Goal: Information Seeking & Learning: Understand process/instructions

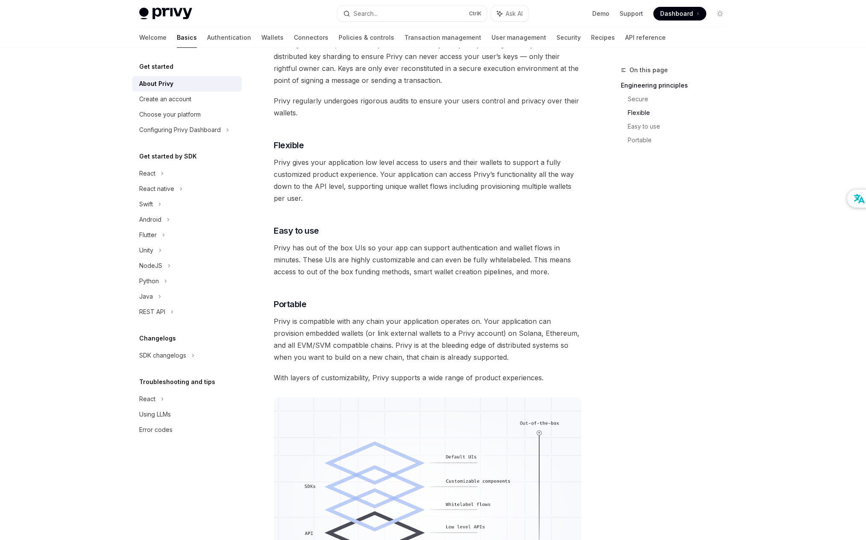
scroll to position [555, 0]
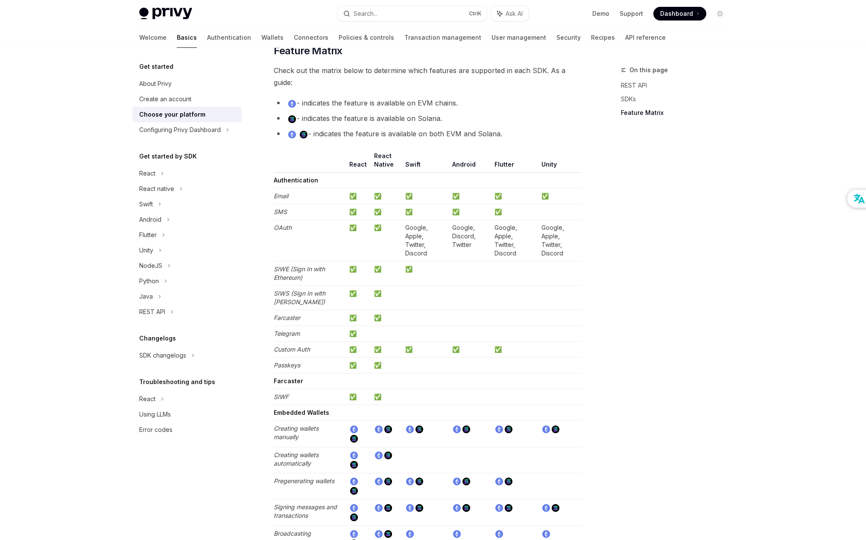
scroll to position [726, 0]
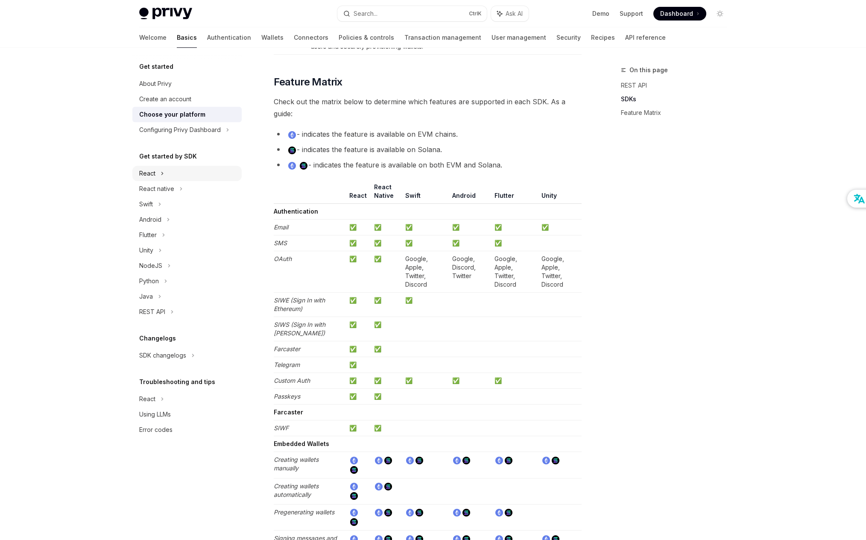
click at [163, 176] on icon at bounding box center [162, 173] width 3 height 10
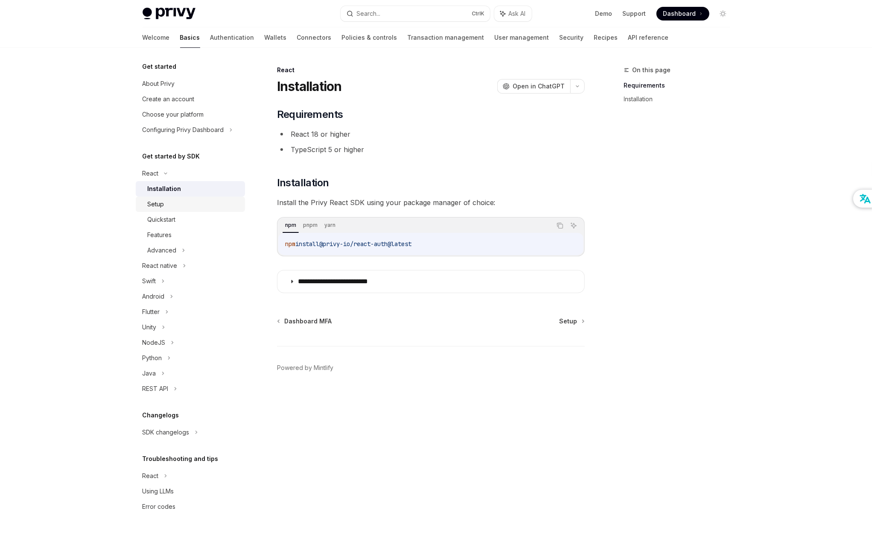
click at [200, 210] on link "Setup" at bounding box center [190, 203] width 109 height 15
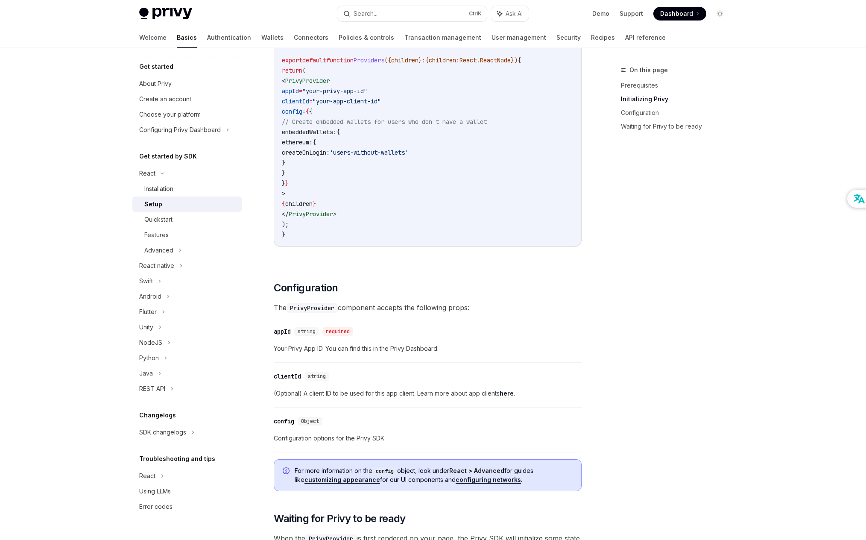
scroll to position [384, 0]
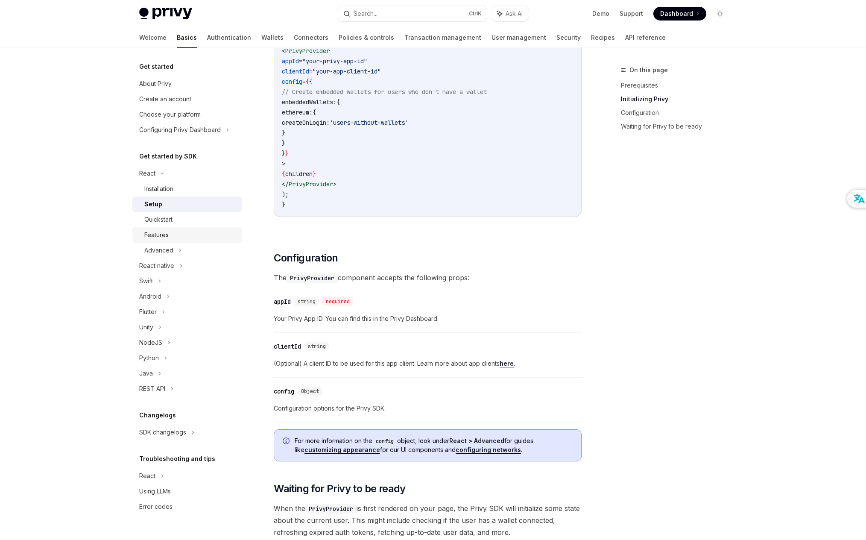
click at [229, 229] on link "Features" at bounding box center [186, 234] width 109 height 15
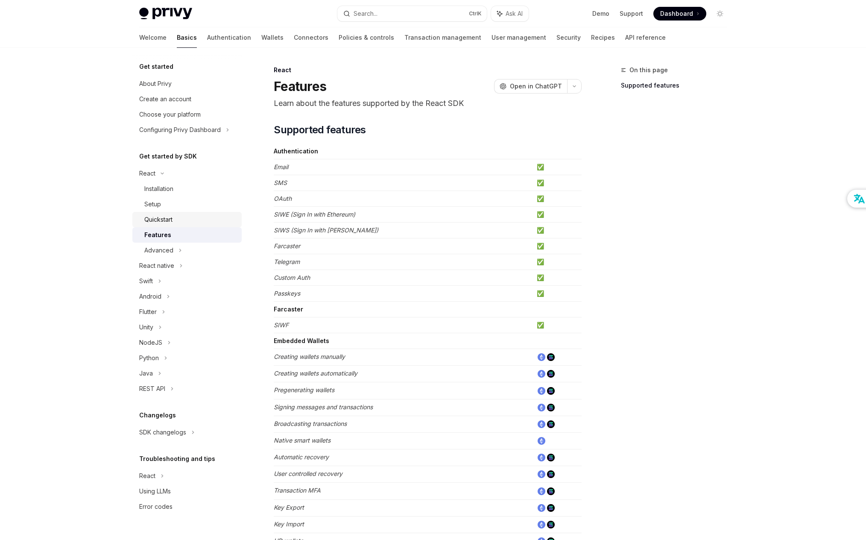
click at [196, 214] on div "Quickstart" at bounding box center [190, 219] width 92 height 10
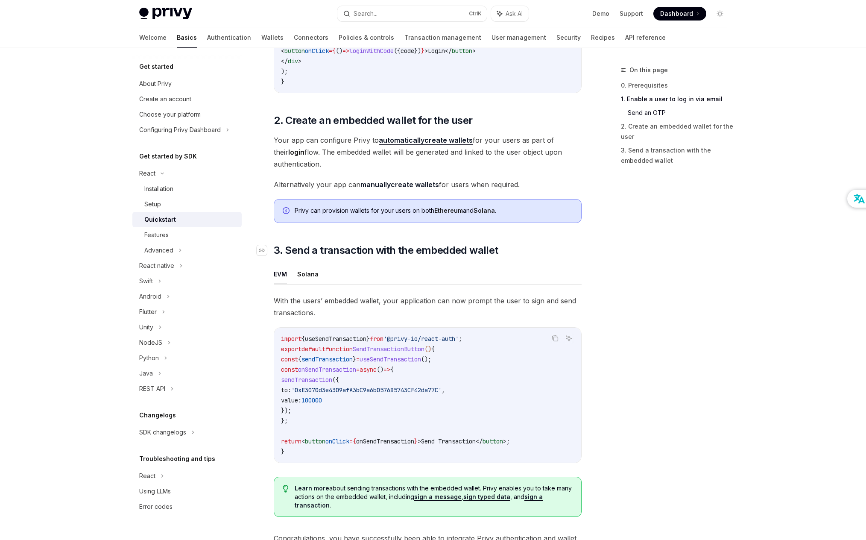
scroll to position [598, 0]
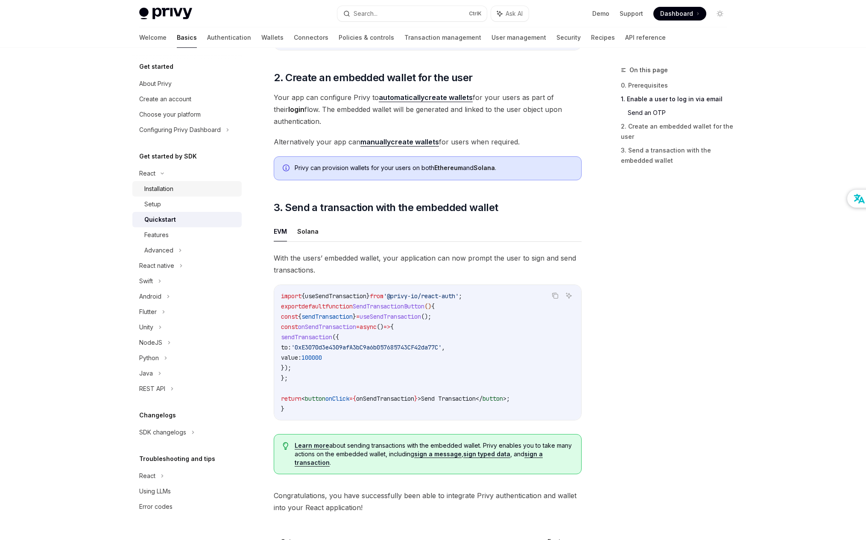
click at [190, 185] on div "Installation" at bounding box center [190, 189] width 92 height 10
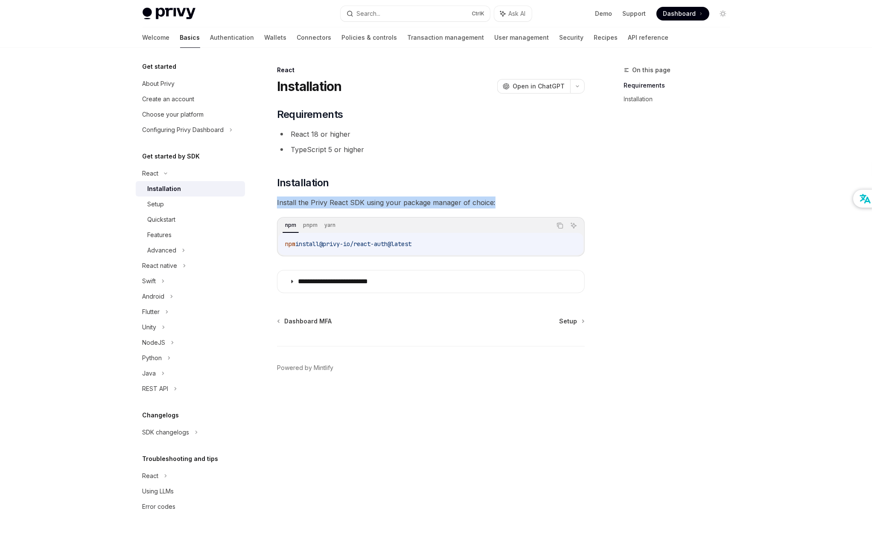
drag, startPoint x: 277, startPoint y: 203, endPoint x: 505, endPoint y: 203, distance: 228.0
click at [505, 203] on span "Install the Privy React SDK using your package manager of choice:" at bounding box center [431, 202] width 308 height 12
drag, startPoint x: 505, startPoint y: 203, endPoint x: 583, endPoint y: 191, distance: 79.1
click at [583, 191] on div "**********" at bounding box center [431, 200] width 308 height 185
click at [500, 176] on div "**********" at bounding box center [431, 200] width 308 height 185
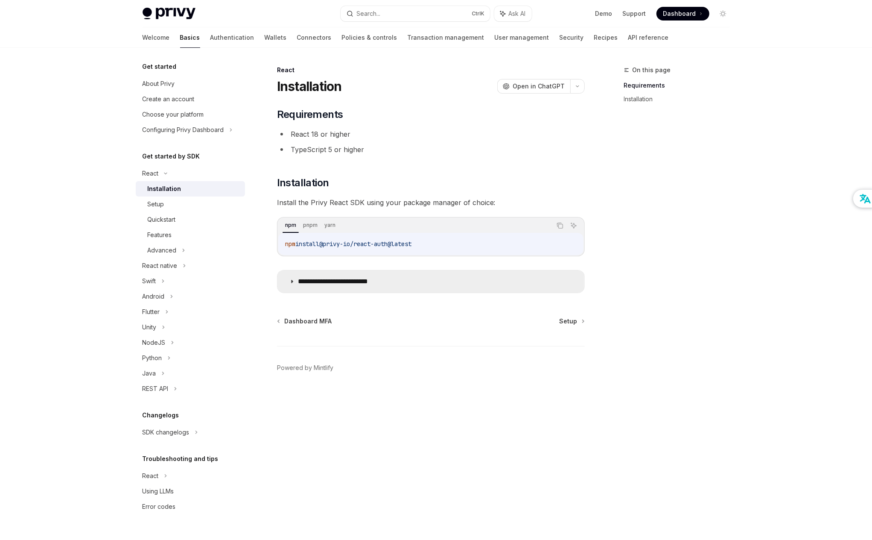
click at [391, 284] on p "**********" at bounding box center [346, 281] width 97 height 9
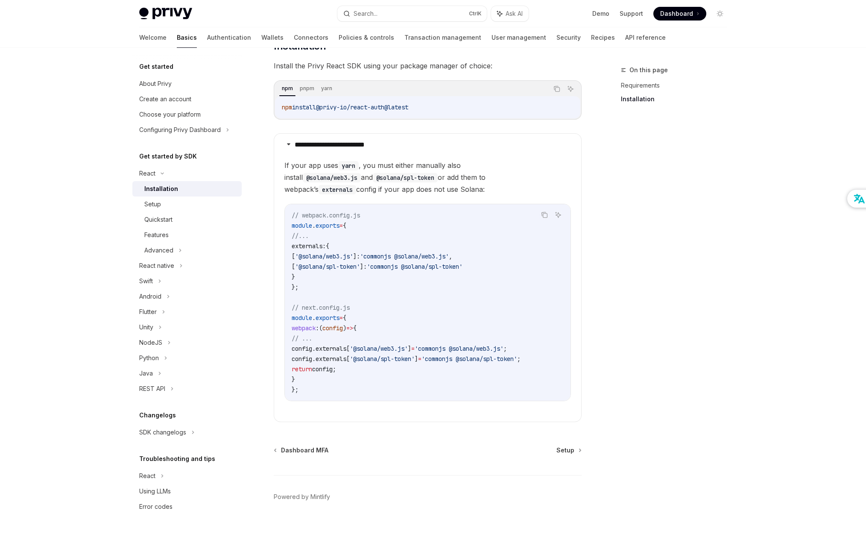
scroll to position [105, 0]
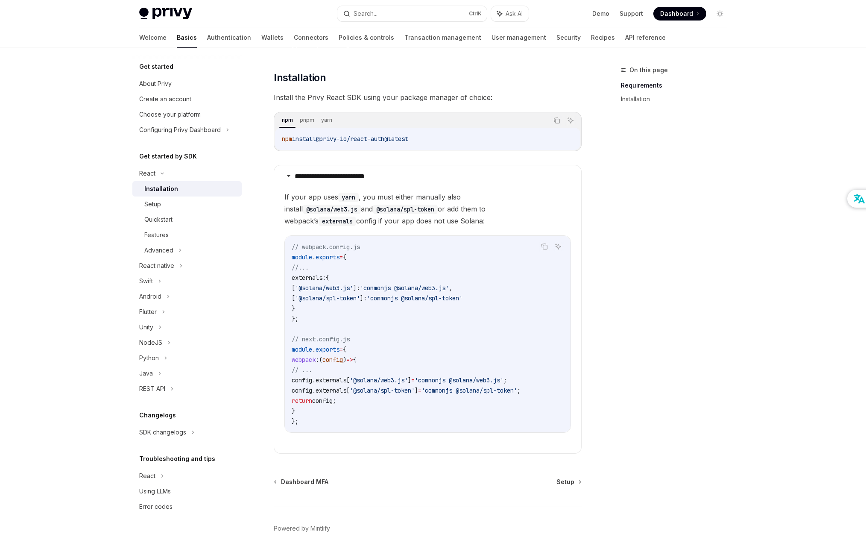
drag, startPoint x: 363, startPoint y: 196, endPoint x: 434, endPoint y: 222, distance: 75.0
click at [434, 222] on span "If your app uses yarn , you must either manually also install @solana/web3.js a…" at bounding box center [427, 209] width 287 height 36
drag, startPoint x: 434, startPoint y: 222, endPoint x: 371, endPoint y: 218, distance: 63.3
click at [371, 218] on span "If your app uses yarn , you must either manually also install @solana/web3.js a…" at bounding box center [427, 209] width 287 height 36
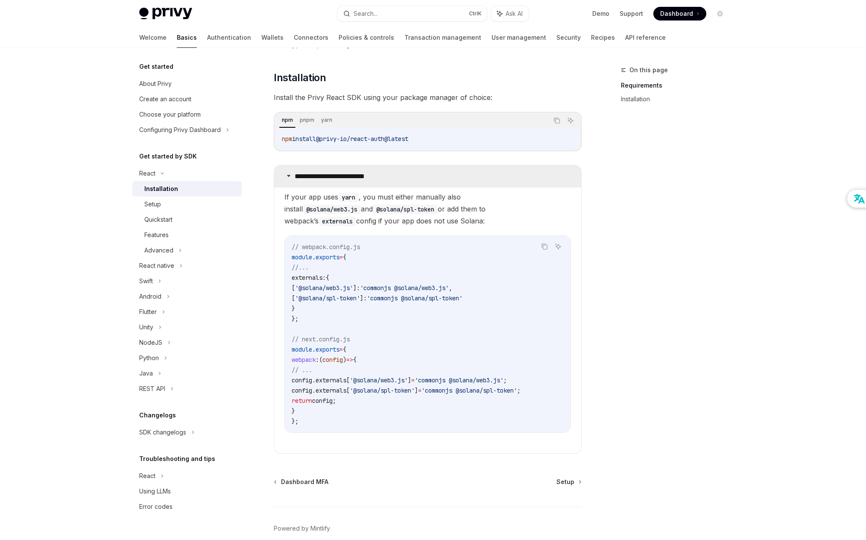
click at [303, 174] on p "**********" at bounding box center [343, 176] width 97 height 9
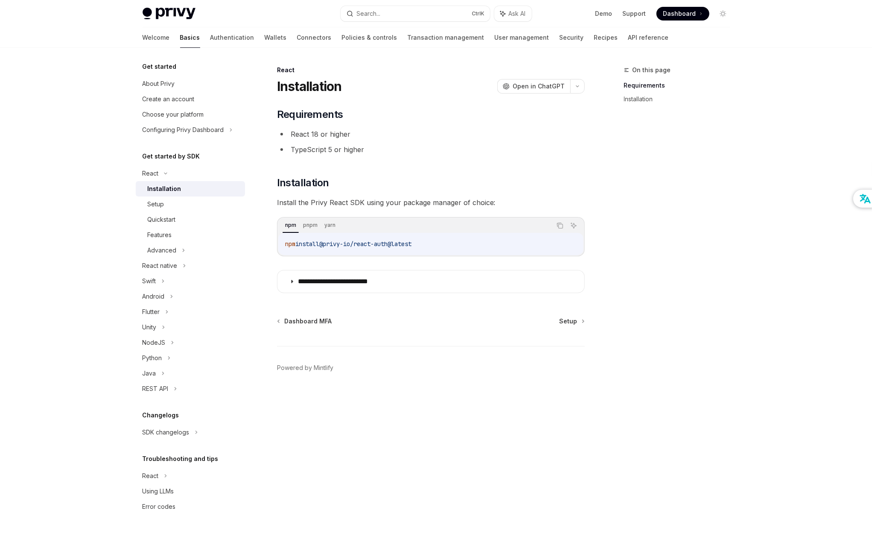
drag, startPoint x: 377, startPoint y: 152, endPoint x: 406, endPoint y: 149, distance: 29.2
click at [406, 149] on li "TypeScript 5 or higher" at bounding box center [431, 149] width 308 height 12
drag, startPoint x: 371, startPoint y: 149, endPoint x: 296, endPoint y: 159, distance: 75.0
click at [296, 159] on div "**********" at bounding box center [431, 200] width 308 height 185
click at [296, 161] on div "**********" at bounding box center [431, 200] width 308 height 185
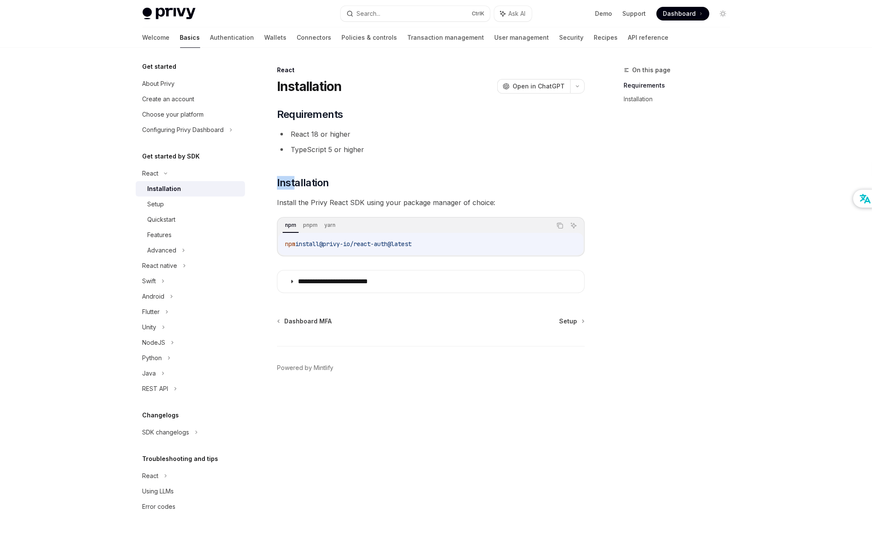
click at [292, 167] on div "**********" at bounding box center [431, 200] width 308 height 185
click at [333, 186] on h2 "​ Installation" at bounding box center [431, 183] width 308 height 14
drag, startPoint x: 279, startPoint y: 225, endPoint x: 457, endPoint y: 179, distance: 183.5
click at [457, 179] on div "**********" at bounding box center [431, 200] width 308 height 185
click at [338, 197] on span "Install the Privy React SDK using your package manager of choice:" at bounding box center [431, 202] width 308 height 12
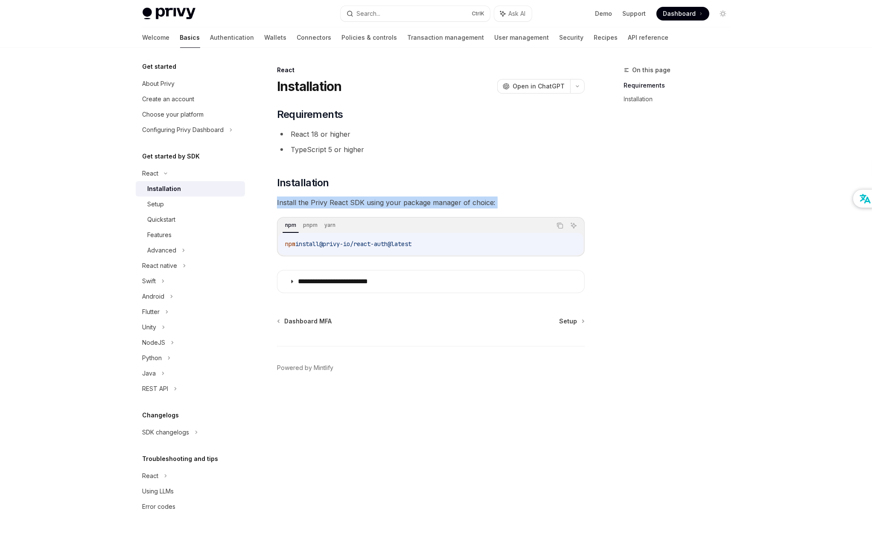
click at [313, 196] on span "Install the Privy React SDK using your package manager of choice:" at bounding box center [431, 202] width 308 height 12
click at [302, 211] on div "**********" at bounding box center [431, 200] width 308 height 185
click at [209, 200] on div "Setup" at bounding box center [194, 204] width 92 height 10
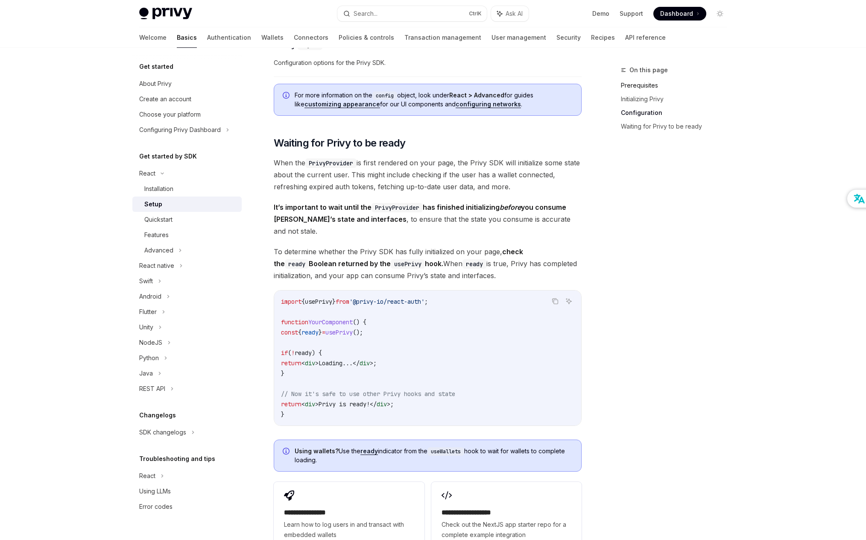
scroll to position [726, 0]
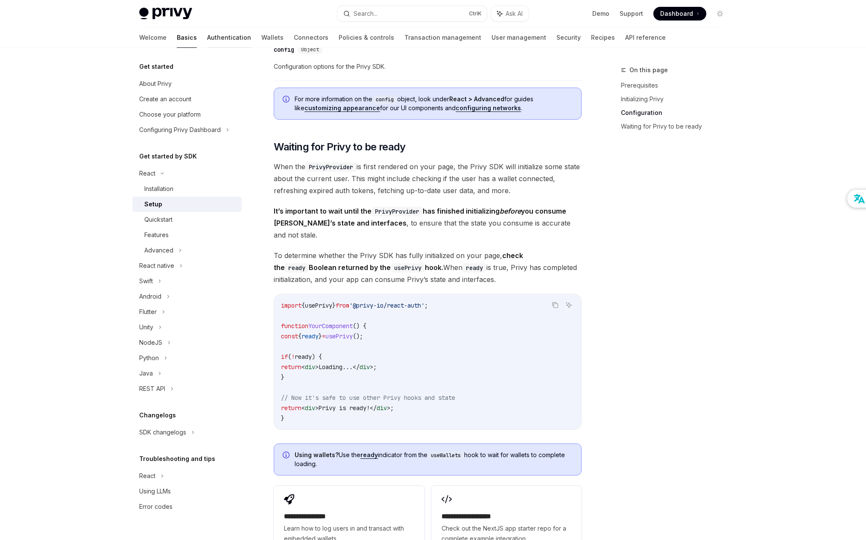
click at [207, 37] on link "Authentication" at bounding box center [229, 37] width 44 height 20
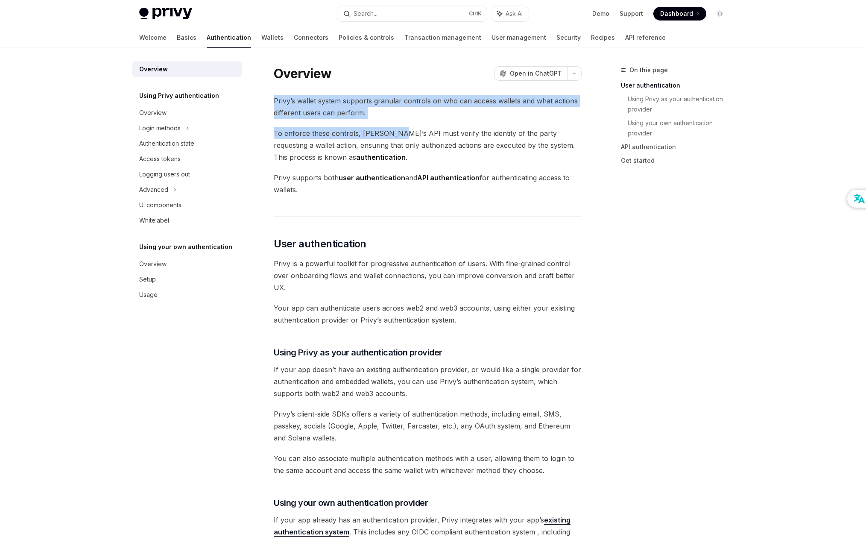
drag, startPoint x: 273, startPoint y: 98, endPoint x: 391, endPoint y: 125, distance: 120.9
click at [391, 125] on div "Privy’s wallet system supports granular controls on who can access wallets and …" at bounding box center [428, 520] width 308 height 850
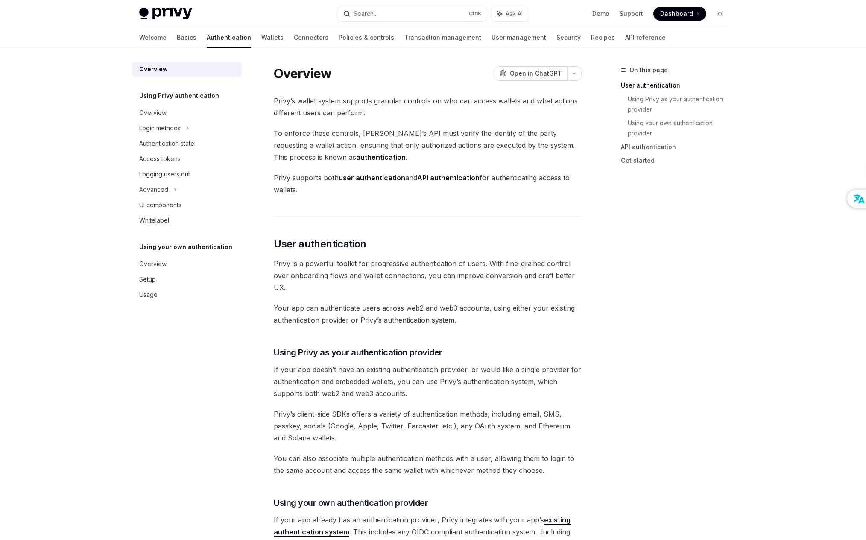
drag, startPoint x: 391, startPoint y: 125, endPoint x: 400, endPoint y: 168, distance: 43.5
click at [400, 168] on div "Privy’s wallet system supports granular controls on who can access wallets and …" at bounding box center [428, 520] width 308 height 850
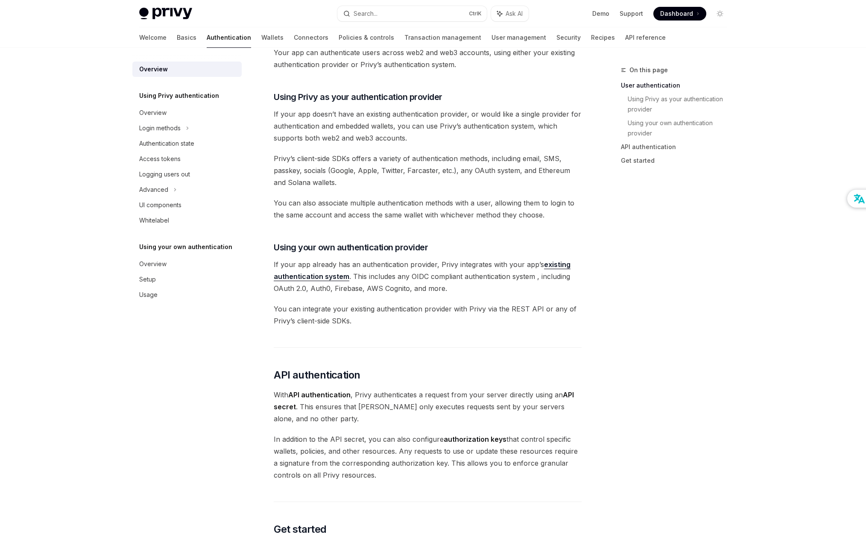
scroll to position [85, 0]
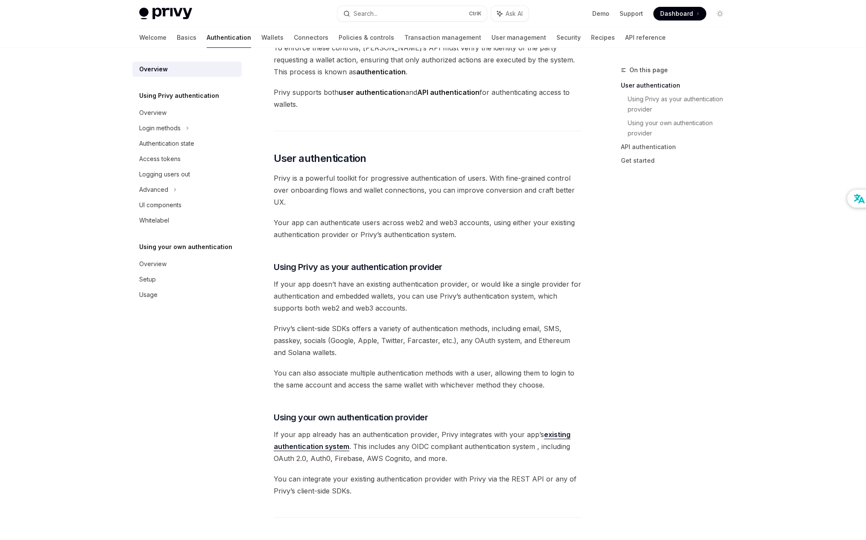
click at [232, 48] on div at bounding box center [186, 55] width 109 height 14
click at [261, 38] on link "Wallets" at bounding box center [272, 37] width 22 height 20
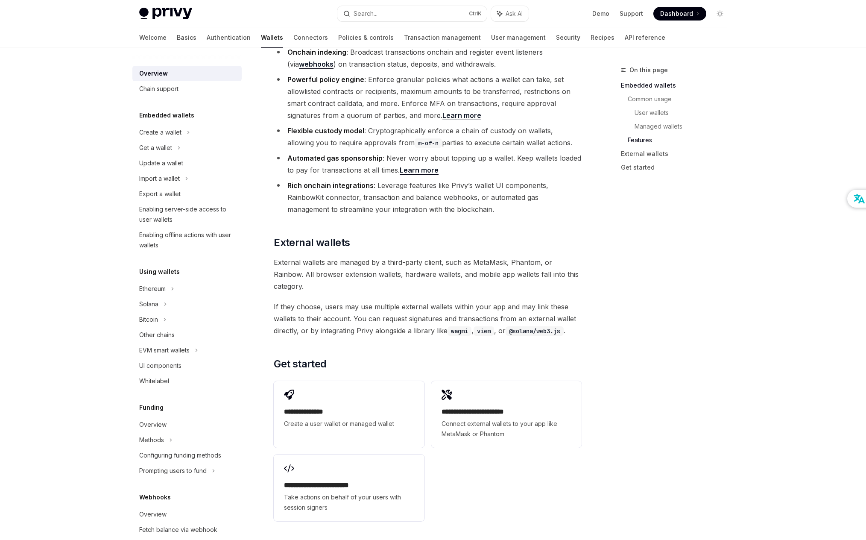
scroll to position [1110, 0]
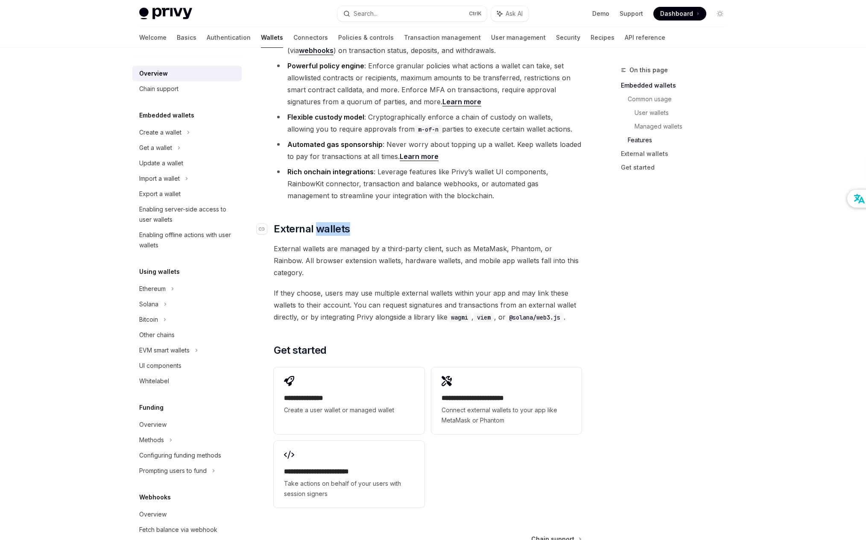
drag, startPoint x: 350, startPoint y: 194, endPoint x: 317, endPoint y: 194, distance: 32.9
click at [317, 222] on h2 "​ External wallets" at bounding box center [428, 229] width 308 height 14
drag, startPoint x: 317, startPoint y: 194, endPoint x: 330, endPoint y: 244, distance: 51.2
click at [328, 287] on span "If they choose, users may use multiple external wallets within your app and may…" at bounding box center [428, 305] width 308 height 36
click at [293, 46] on link "Connectors" at bounding box center [310, 37] width 35 height 20
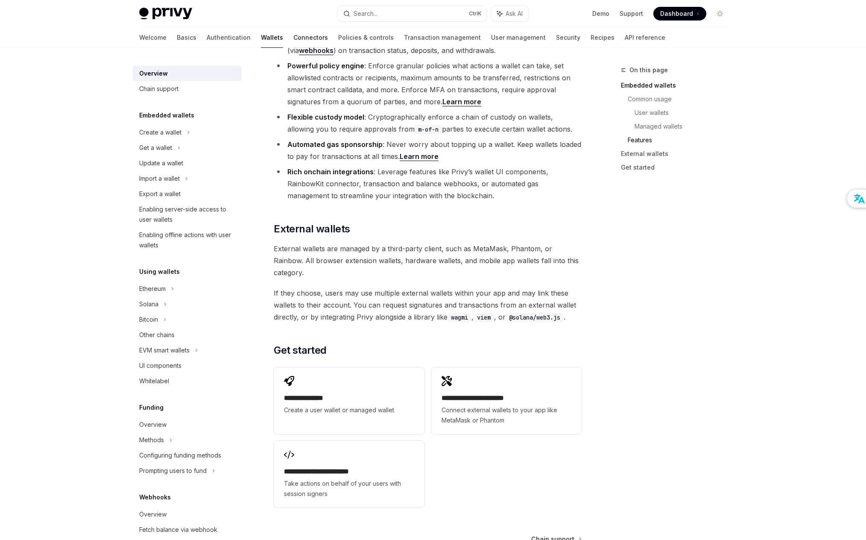
scroll to position [8, 0]
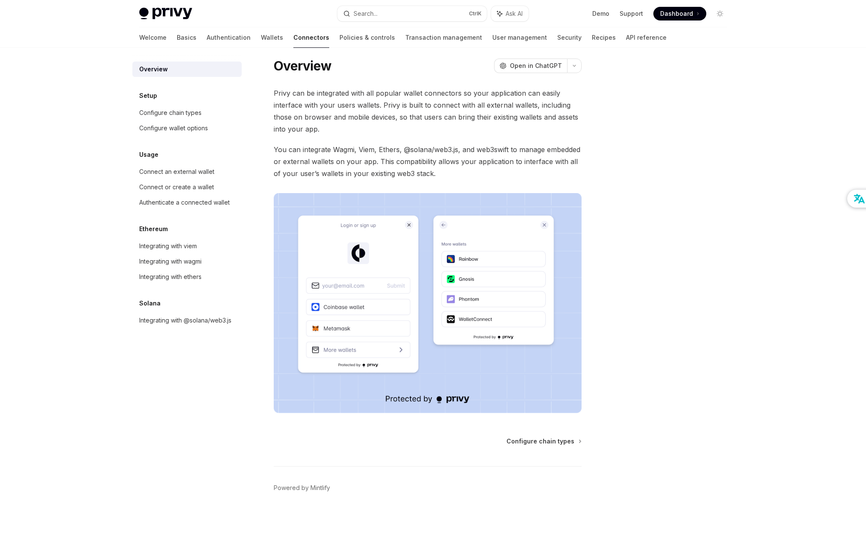
click at [519, 433] on div "Overview OpenAI Open in ChatGPT OpenAI Open in ChatGPT Privy can be integrated …" at bounding box center [347, 298] width 471 height 483
click at [522, 439] on span "Configure chain types" at bounding box center [540, 441] width 68 height 9
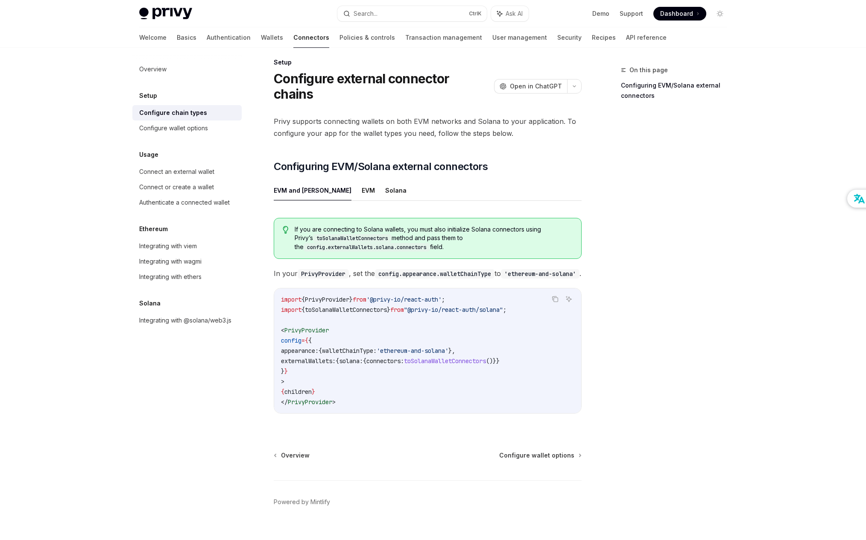
click at [527, 445] on div "Setup Configure external connector chains OpenAI Open in ChatGPT OpenAI Open in…" at bounding box center [347, 305] width 471 height 497
click at [530, 451] on span "Configure wallet options" at bounding box center [536, 455] width 75 height 9
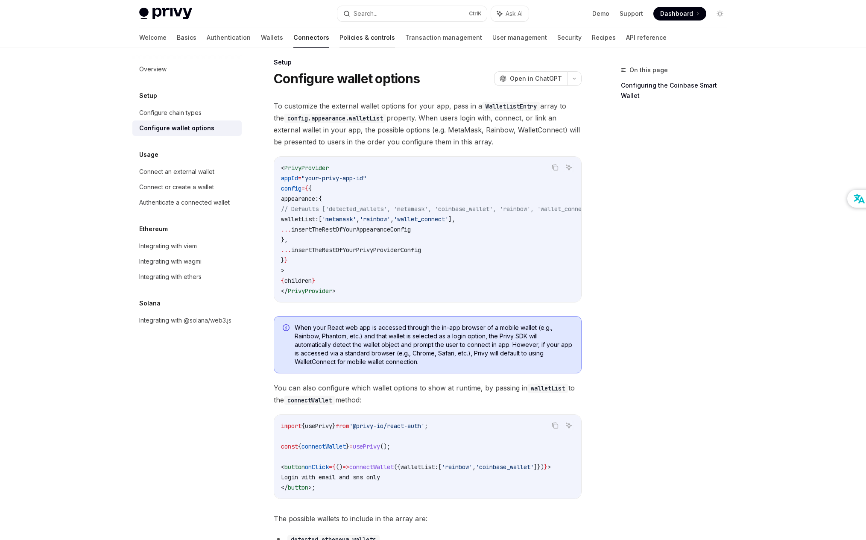
click at [339, 41] on link "Policies & controls" at bounding box center [367, 37] width 56 height 20
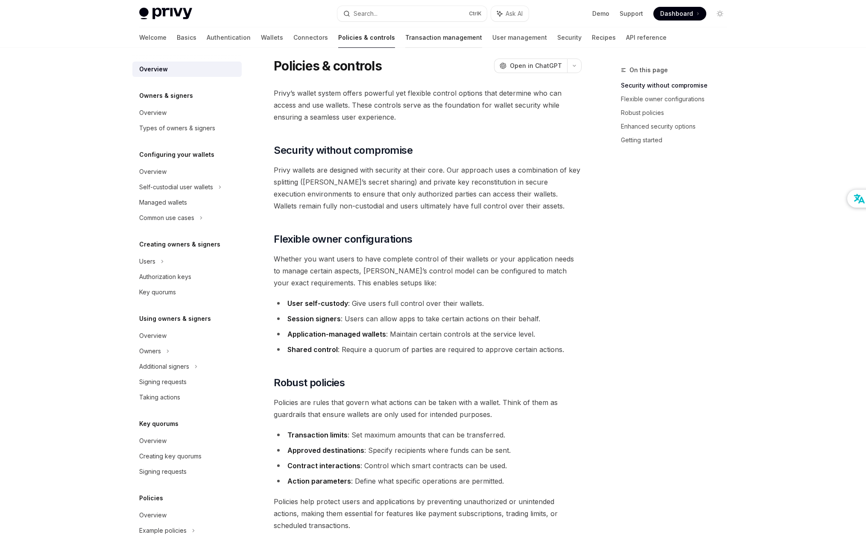
click at [405, 41] on link "Transaction management" at bounding box center [443, 37] width 77 height 20
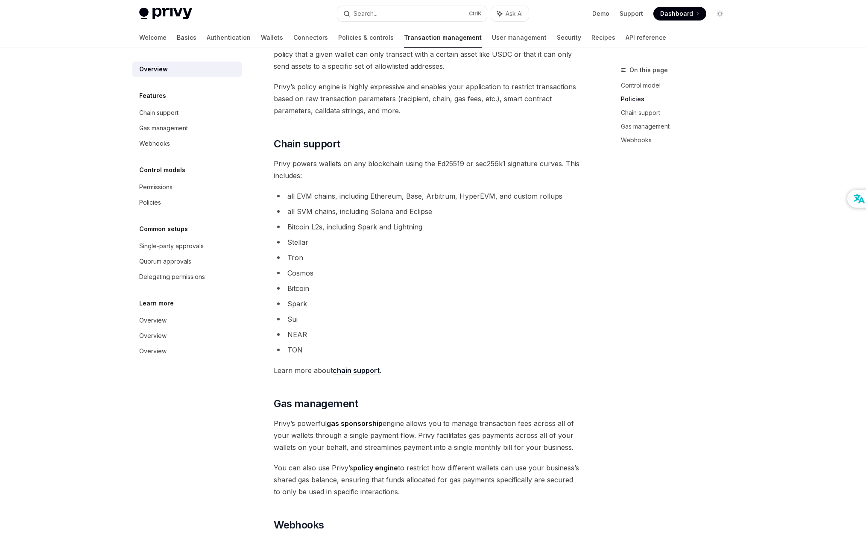
scroll to position [392, 0]
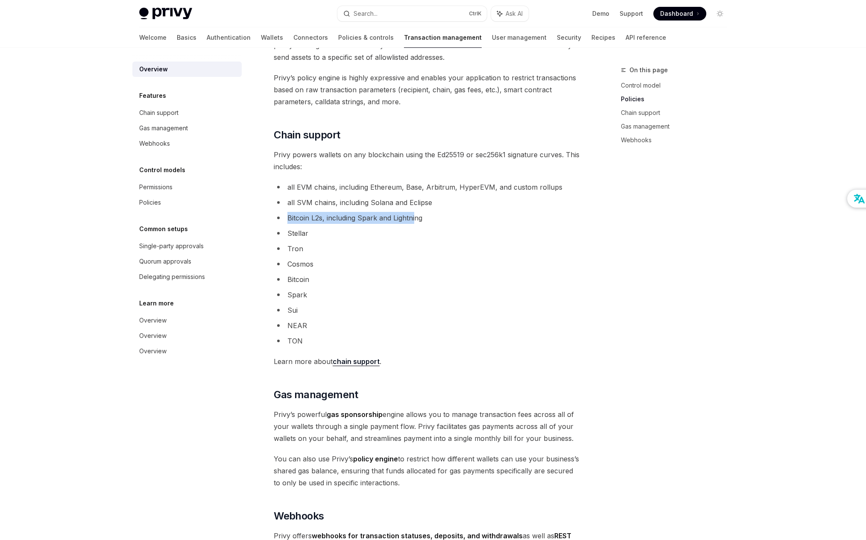
drag, startPoint x: 414, startPoint y: 217, endPoint x: 285, endPoint y: 220, distance: 129.0
click at [285, 220] on li "Bitcoin L2s, including Spark and Lightning" at bounding box center [428, 218] width 308 height 12
drag, startPoint x: 285, startPoint y: 220, endPoint x: 287, endPoint y: 214, distance: 6.5
click at [287, 214] on li "Bitcoin L2s, including Spark and Lightning" at bounding box center [428, 218] width 308 height 12
click at [298, 215] on li "Bitcoin L2s, including Spark and Lightning" at bounding box center [428, 218] width 308 height 12
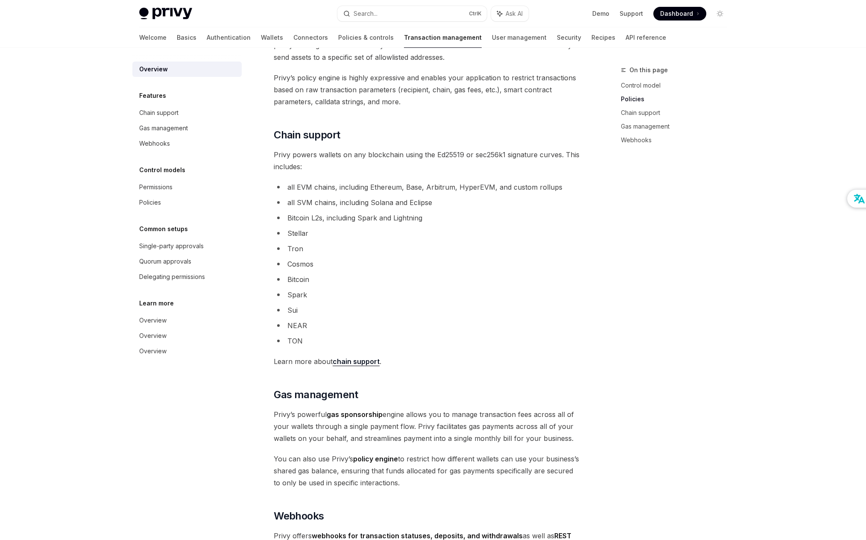
click at [452, 221] on li "Bitcoin L2s, including Spark and Lightning" at bounding box center [428, 218] width 308 height 12
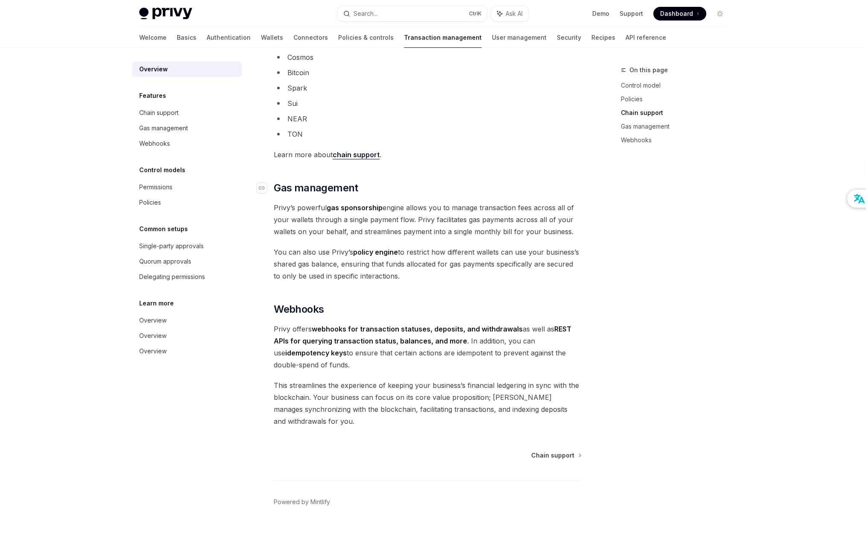
scroll to position [606, 0]
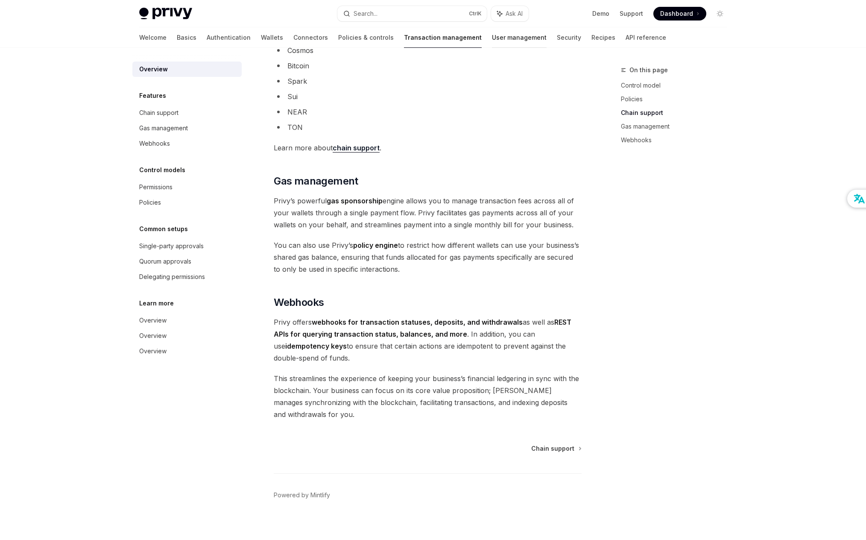
click at [492, 36] on link "User management" at bounding box center [519, 37] width 55 height 20
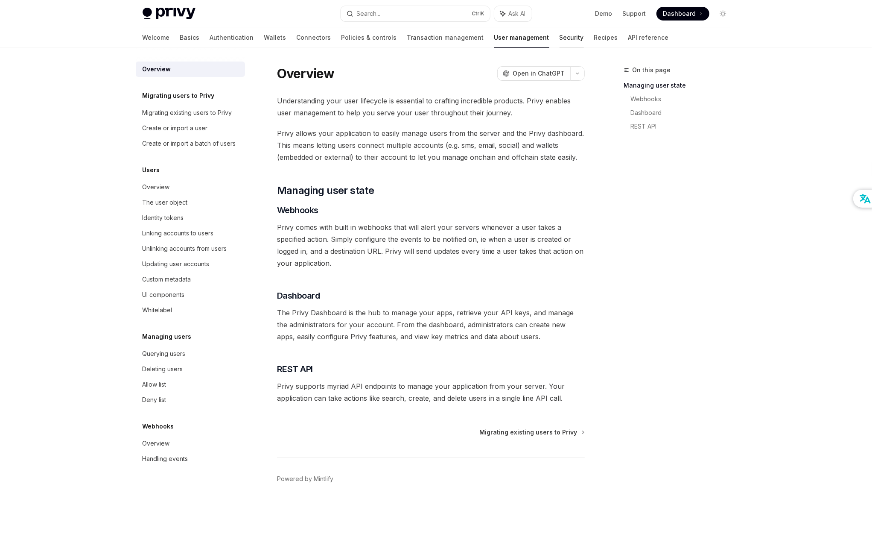
click at [560, 38] on link "Security" at bounding box center [572, 37] width 24 height 20
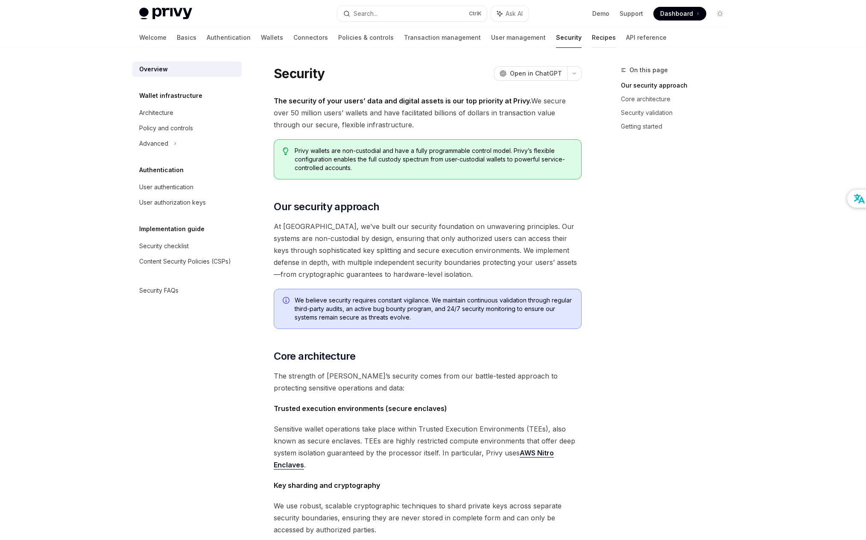
click at [592, 35] on link "Recipes" at bounding box center [604, 37] width 24 height 20
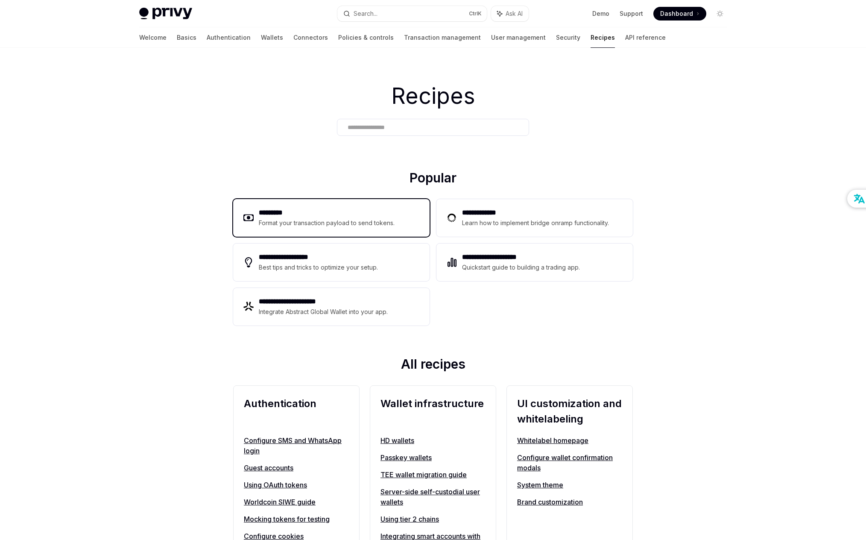
click at [420, 231] on div "********* Format your transaction payload to send tokens." at bounding box center [331, 218] width 196 height 38
type textarea "*"
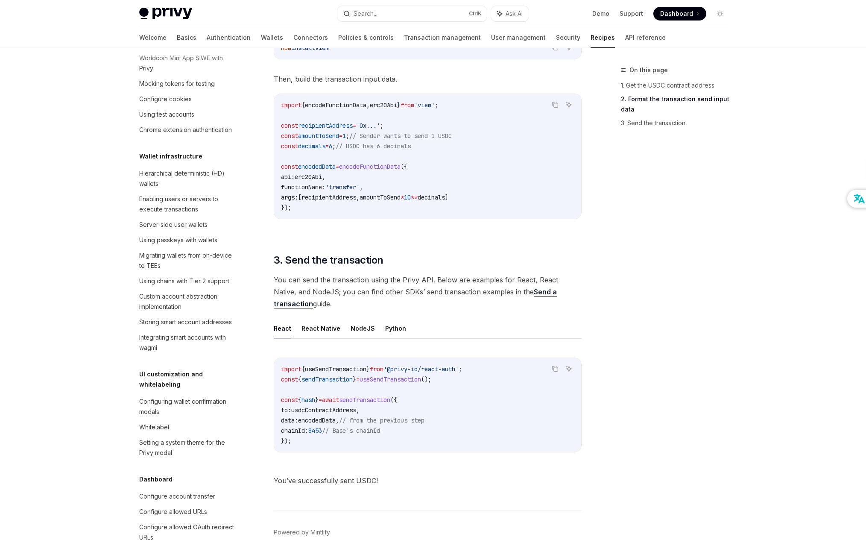
scroll to position [128, 0]
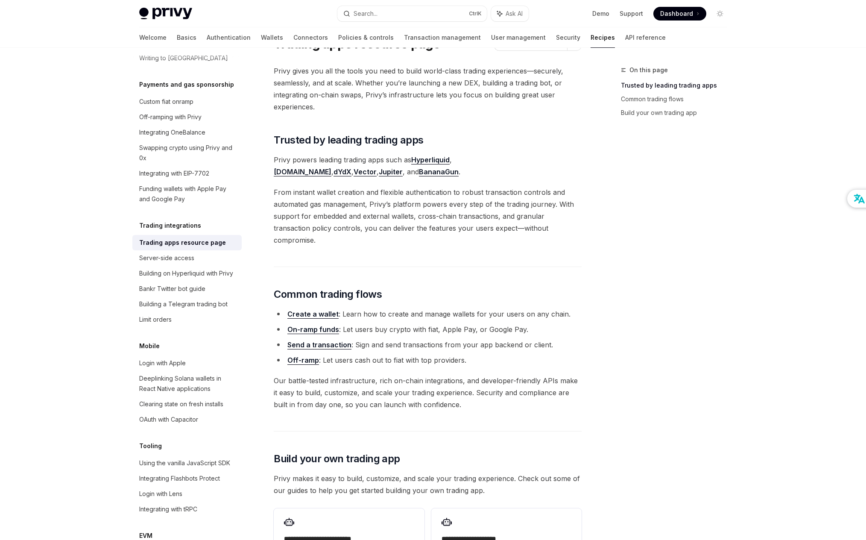
scroll to position [85, 0]
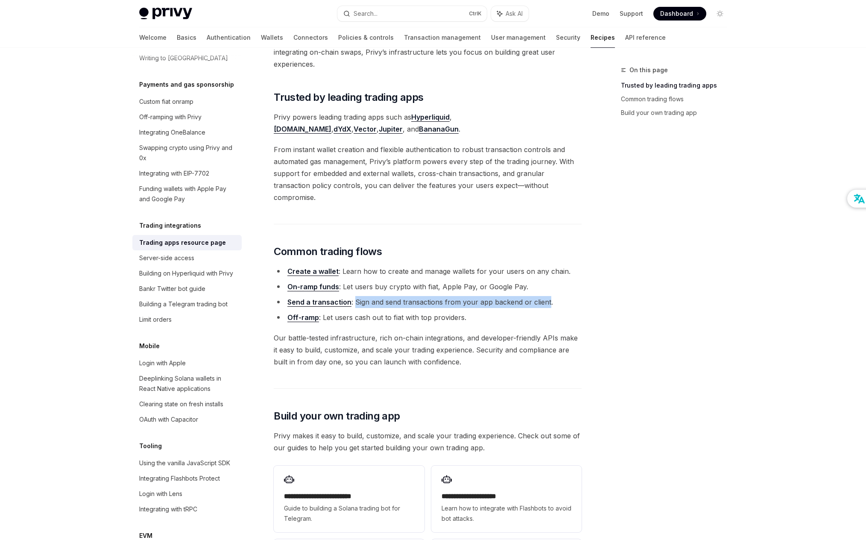
drag, startPoint x: 353, startPoint y: 289, endPoint x: 540, endPoint y: 293, distance: 186.7
click at [542, 296] on li "Send a transaction : Sign and send transactions from your app backend or client." at bounding box center [428, 302] width 308 height 12
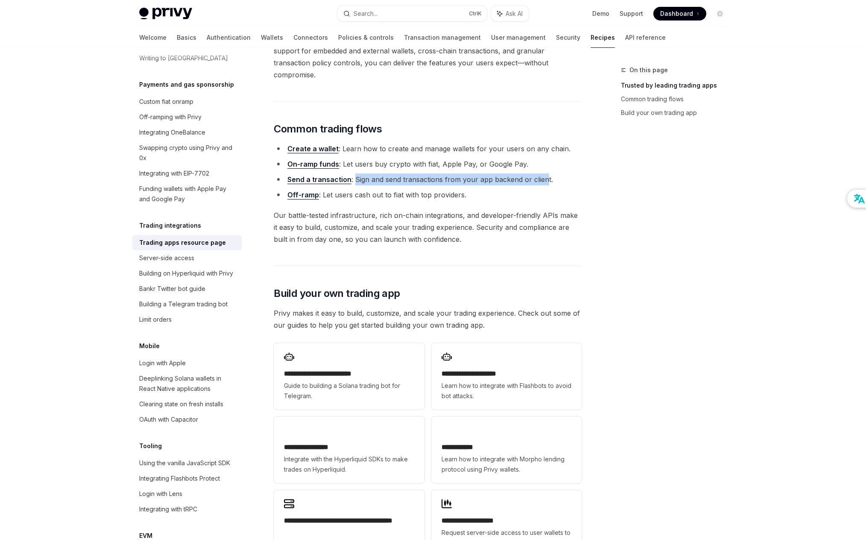
scroll to position [214, 0]
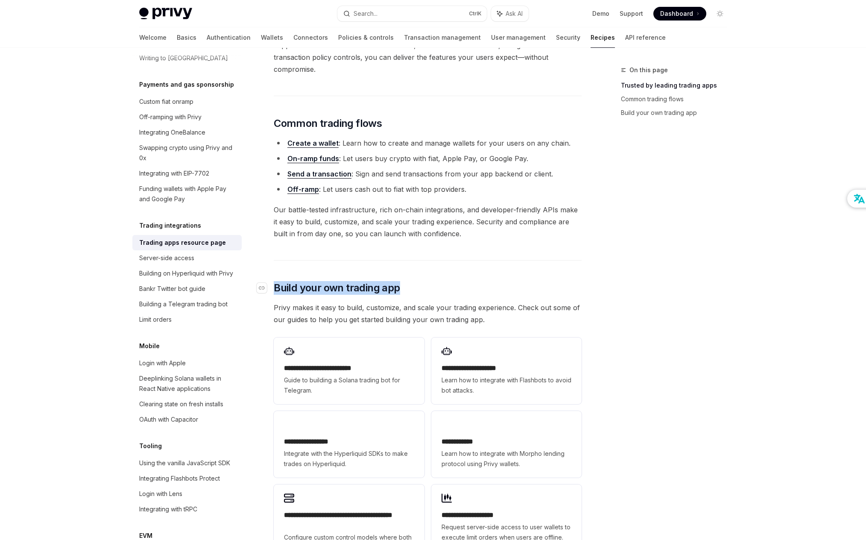
drag, startPoint x: 404, startPoint y: 280, endPoint x: 275, endPoint y: 276, distance: 128.6
click at [275, 281] on h2 "​ Build your own trading app" at bounding box center [428, 288] width 308 height 14
click at [697, 311] on div "On this page Trusted by leading trading apps Common trading flows Build your ow…" at bounding box center [669, 302] width 130 height 475
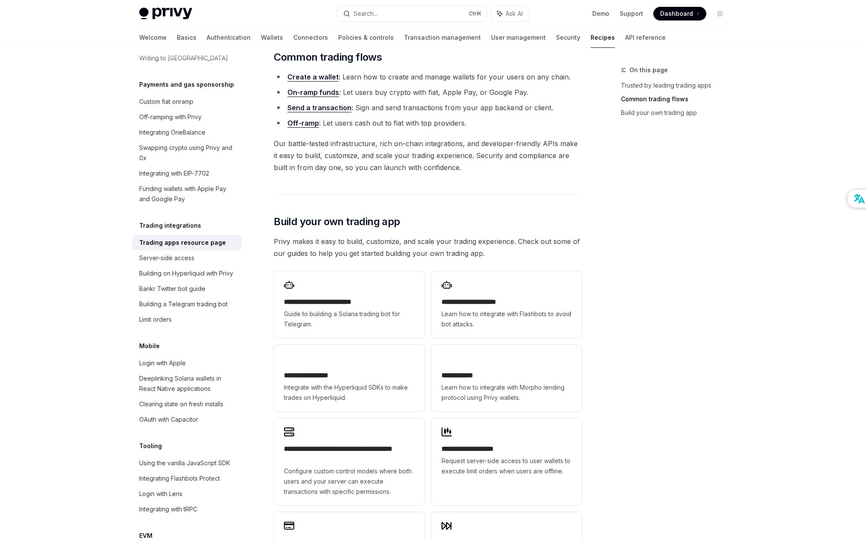
scroll to position [299, 0]
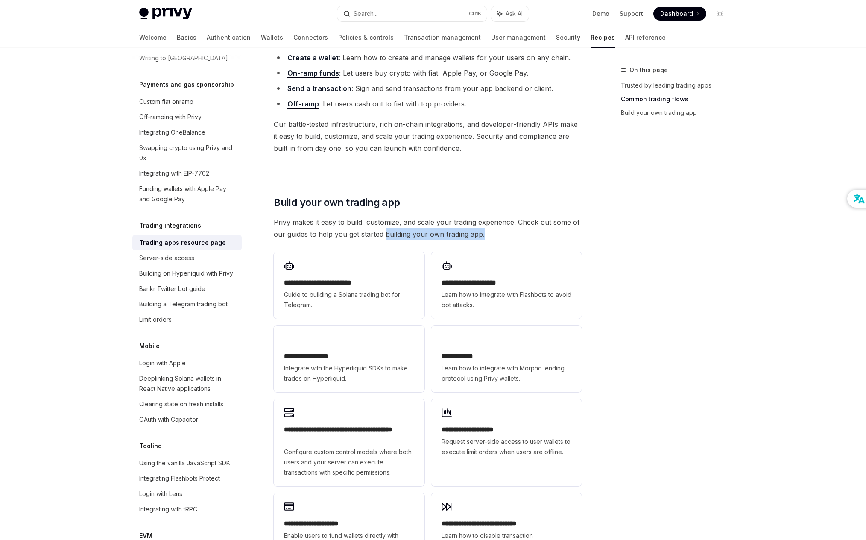
drag, startPoint x: 465, startPoint y: 221, endPoint x: 385, endPoint y: 218, distance: 79.5
click at [385, 218] on span "Privy makes it easy to build, customize, and scale your trading experience. Che…" at bounding box center [428, 228] width 308 height 24
drag, startPoint x: 385, startPoint y: 218, endPoint x: 386, endPoint y: 228, distance: 10.7
click at [386, 228] on div "Privy gives you all the tools you need to build world-class trading experiences…" at bounding box center [428, 228] width 308 height 838
drag, startPoint x: 386, startPoint y: 222, endPoint x: 410, endPoint y: 225, distance: 24.1
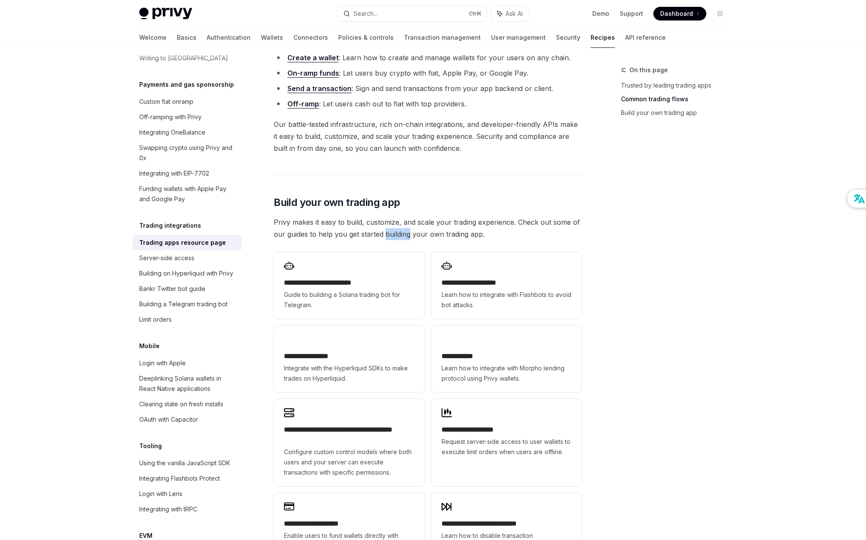
click at [410, 225] on span "Privy makes it easy to build, customize, and scale your trading experience. Che…" at bounding box center [428, 228] width 308 height 24
drag, startPoint x: 410, startPoint y: 225, endPoint x: 514, endPoint y: 231, distance: 104.4
click at [514, 231] on div "Privy gives you all the tools you need to build world-class trading experiences…" at bounding box center [428, 228] width 308 height 838
drag, startPoint x: 490, startPoint y: 221, endPoint x: 468, endPoint y: 223, distance: 21.5
click at [468, 223] on span "Privy makes it easy to build, customize, and scale your trading experience. Che…" at bounding box center [428, 228] width 308 height 24
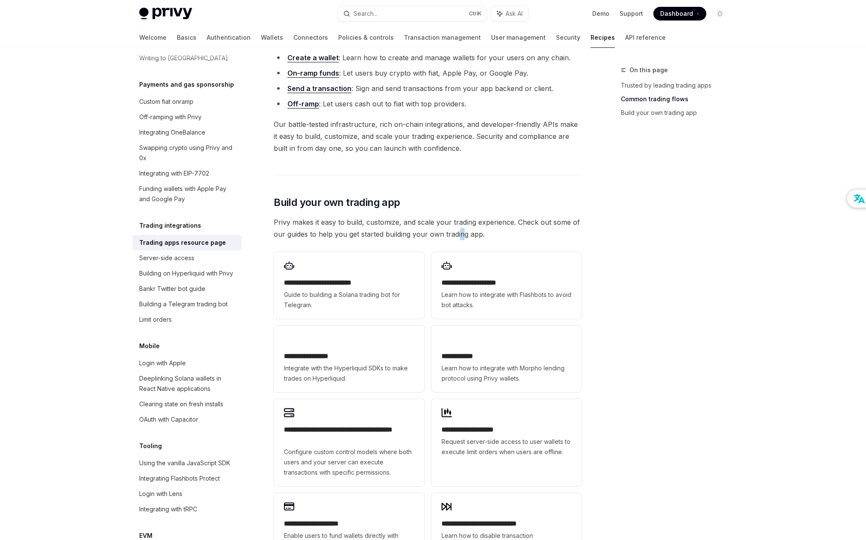
drag, startPoint x: 468, startPoint y: 223, endPoint x: 461, endPoint y: 225, distance: 7.9
click at [461, 225] on span "Privy makes it easy to build, customize, and scale your trading experience. Che…" at bounding box center [428, 228] width 308 height 24
drag, startPoint x: 461, startPoint y: 225, endPoint x: 465, endPoint y: 223, distance: 5.0
click at [465, 223] on span "Privy makes it easy to build, customize, and scale your trading experience. Che…" at bounding box center [428, 228] width 308 height 24
drag, startPoint x: 465, startPoint y: 223, endPoint x: 447, endPoint y: 222, distance: 18.4
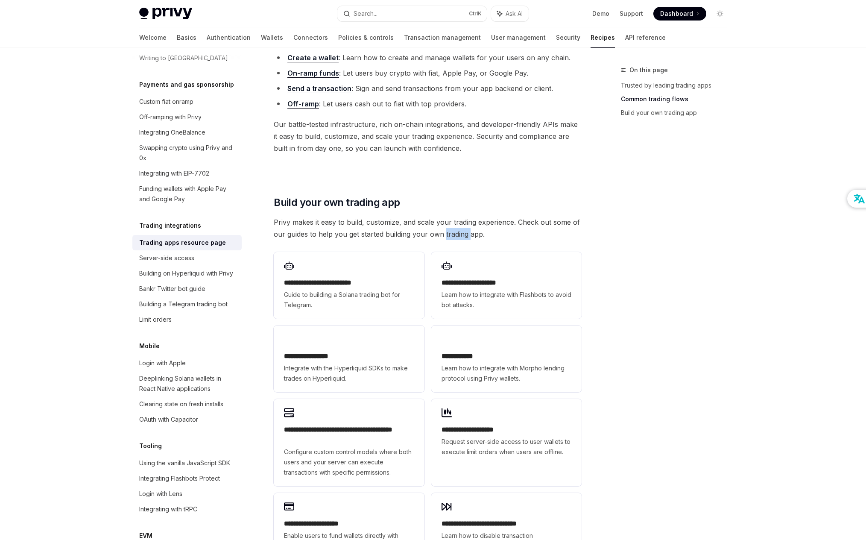
click at [447, 222] on span "Privy makes it easy to build, customize, and scale your trading experience. Che…" at bounding box center [428, 228] width 308 height 24
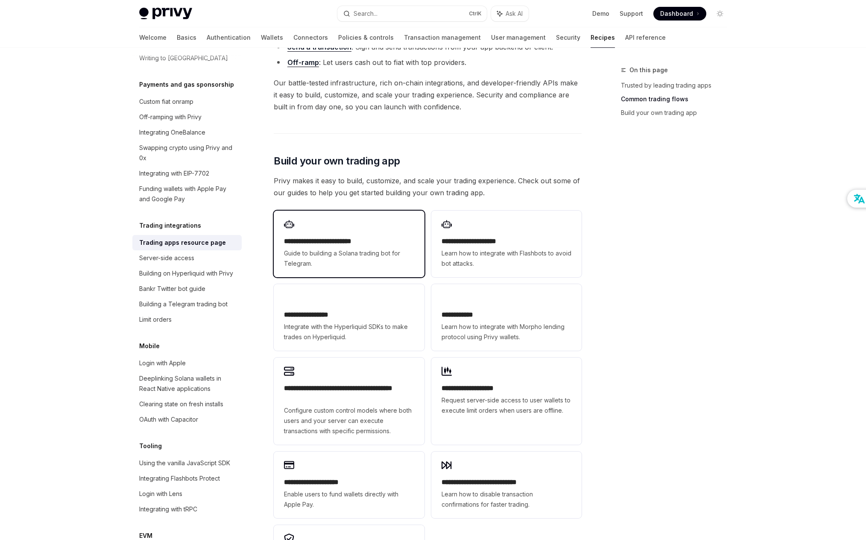
click at [399, 227] on div "**********" at bounding box center [428, 406] width 308 height 398
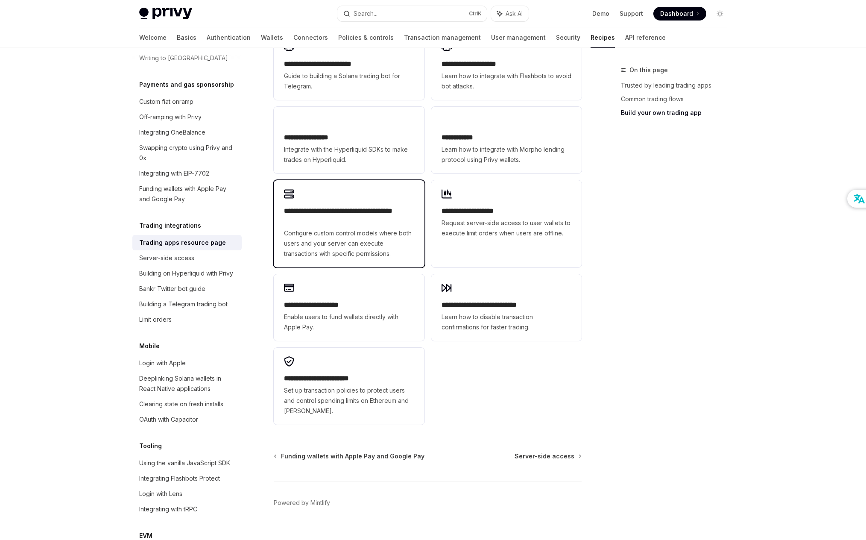
scroll to position [520, 0]
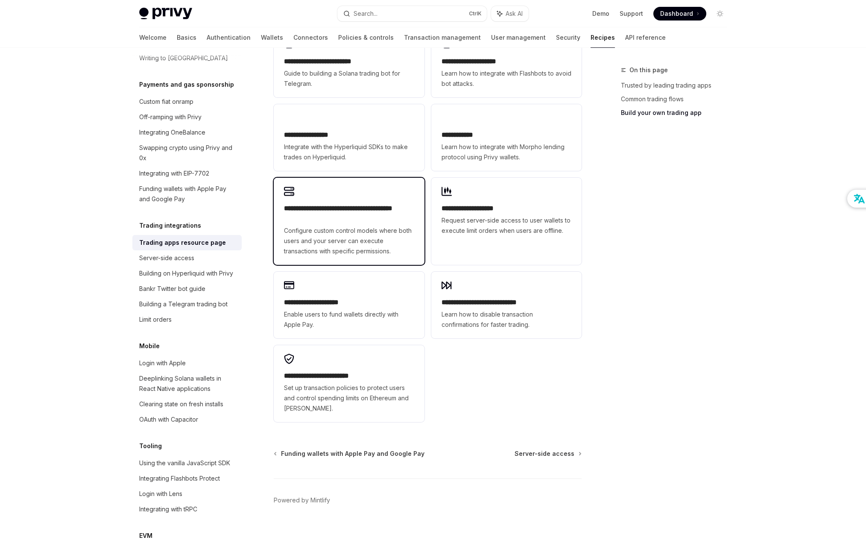
click at [326, 203] on h2 "**********" at bounding box center [349, 213] width 130 height 20
type textarea "*"
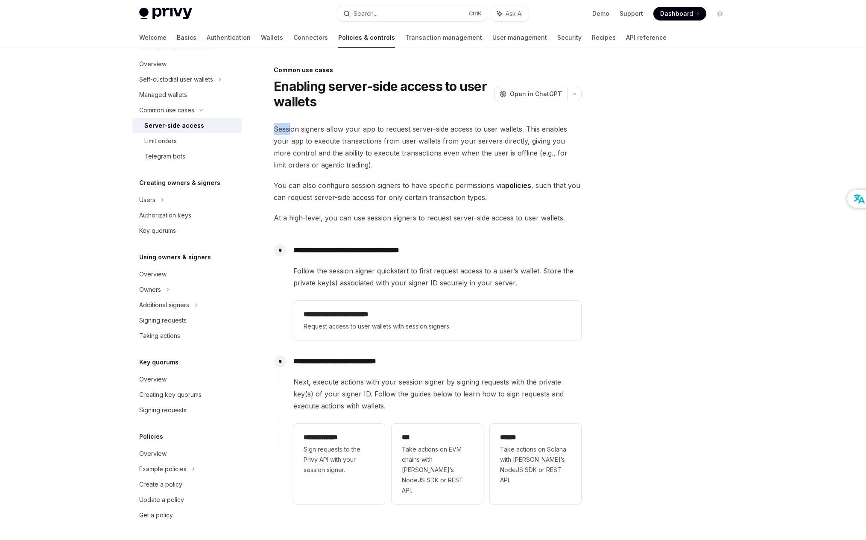
drag, startPoint x: 274, startPoint y: 130, endPoint x: 292, endPoint y: 130, distance: 17.9
click at [292, 130] on span "Session signers allow your app to request server-side access to user wallets. T…" at bounding box center [428, 147] width 308 height 48
drag, startPoint x: 292, startPoint y: 130, endPoint x: 451, endPoint y: 133, distance: 159.7
click at [451, 133] on span "Session signers allow your app to request server-side access to user wallets. T…" at bounding box center [428, 147] width 308 height 48
drag, startPoint x: 451, startPoint y: 133, endPoint x: 551, endPoint y: 142, distance: 100.3
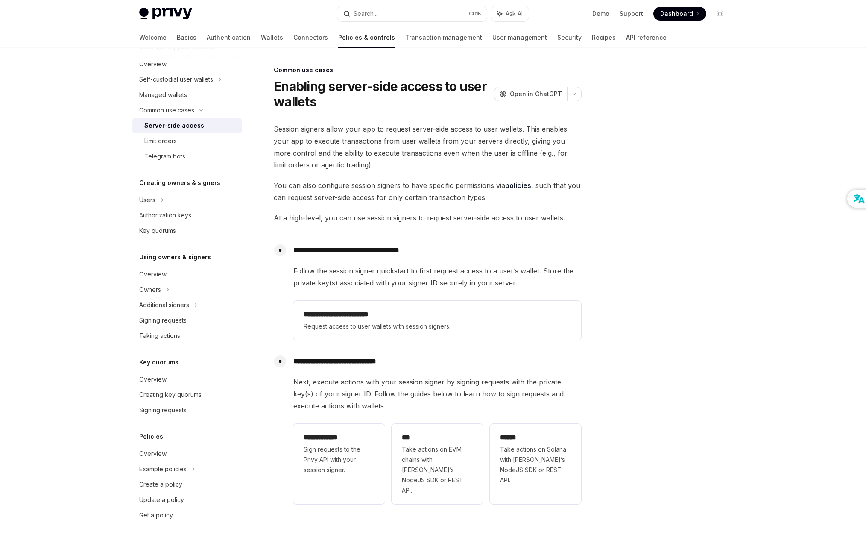
click at [551, 142] on span "Session signers allow your app to request server-side access to user wallets. T…" at bounding box center [428, 147] width 308 height 48
drag, startPoint x: 401, startPoint y: 183, endPoint x: 533, endPoint y: 191, distance: 131.8
click at [533, 191] on span "You can also configure session signers to have specific permissions via policie…" at bounding box center [428, 191] width 308 height 24
drag, startPoint x: 533, startPoint y: 191, endPoint x: 467, endPoint y: 201, distance: 66.5
click at [467, 201] on span "You can also configure session signers to have specific permissions via policie…" at bounding box center [428, 191] width 308 height 24
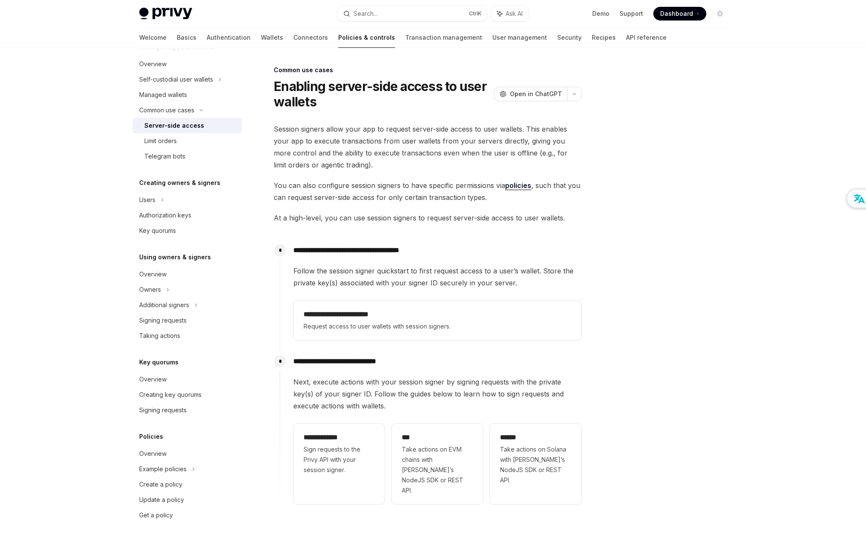
click at [360, 224] on div "**********" at bounding box center [428, 319] width 308 height 393
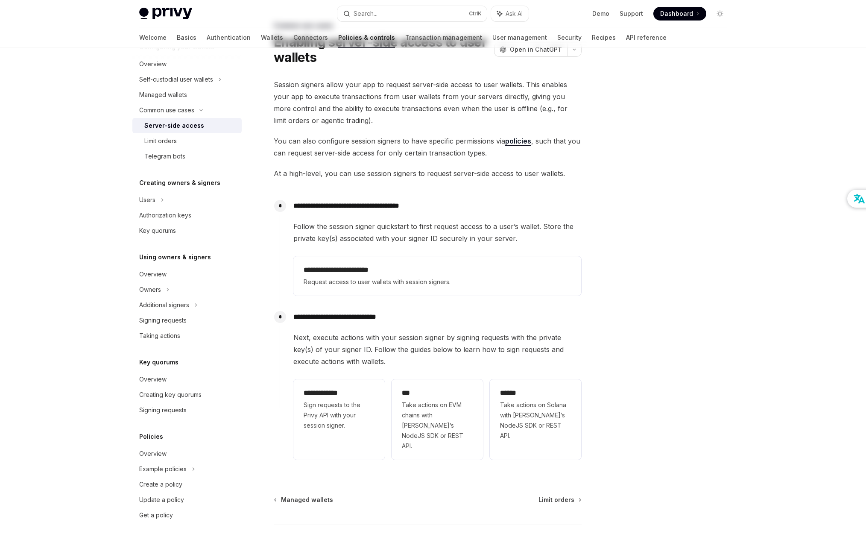
scroll to position [85, 0]
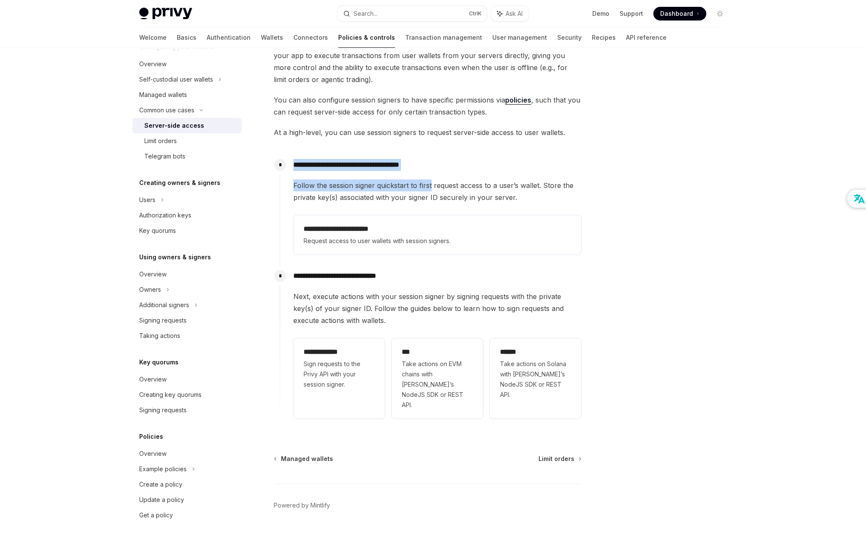
drag, startPoint x: 292, startPoint y: 164, endPoint x: 433, endPoint y: 171, distance: 141.1
click at [433, 171] on div "**********" at bounding box center [431, 206] width 302 height 102
click at [640, 184] on div at bounding box center [669, 302] width 130 height 475
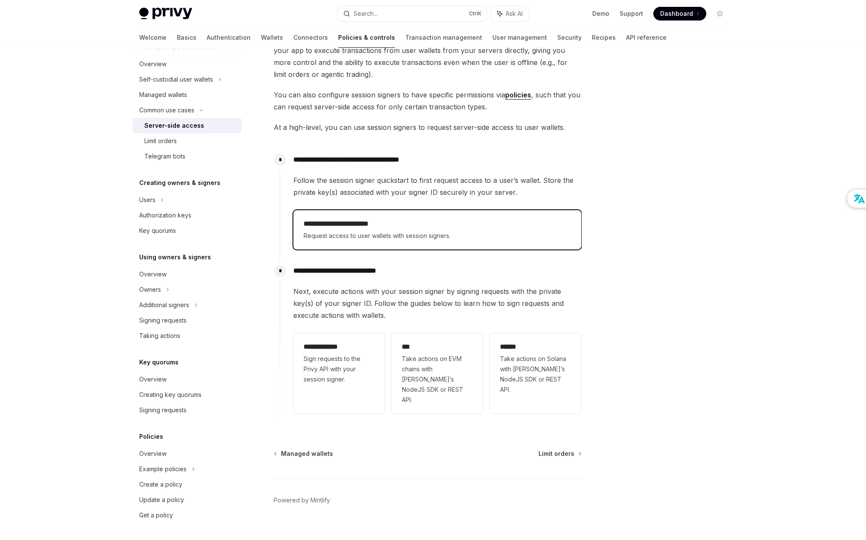
scroll to position [92, 0]
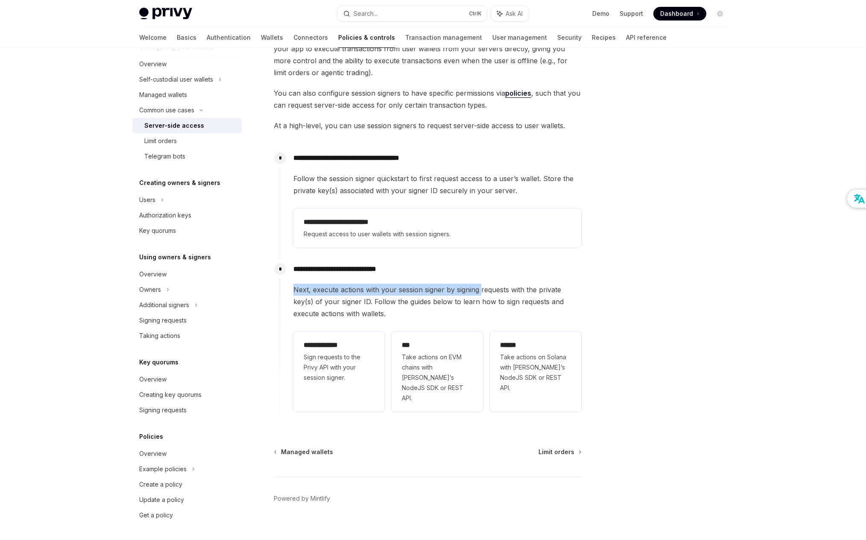
drag, startPoint x: 293, startPoint y: 291, endPoint x: 480, endPoint y: 294, distance: 187.5
click at [480, 294] on div "**********" at bounding box center [431, 337] width 302 height 155
drag, startPoint x: 480, startPoint y: 294, endPoint x: 474, endPoint y: 296, distance: 6.5
click at [474, 296] on span "Next, execute actions with your session signer by signing requests with the pri…" at bounding box center [437, 302] width 288 height 36
